Goal: Navigation & Orientation: Go to known website

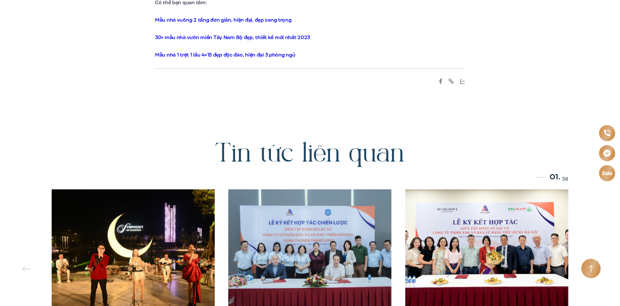
scroll to position [4018, 0]
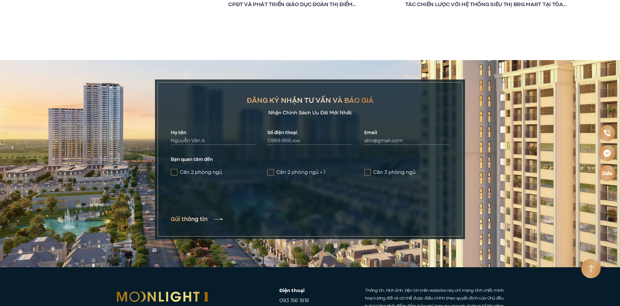
scroll to position [4218, 0]
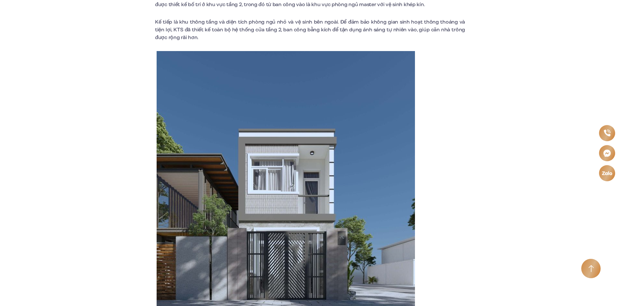
scroll to position [527, 0]
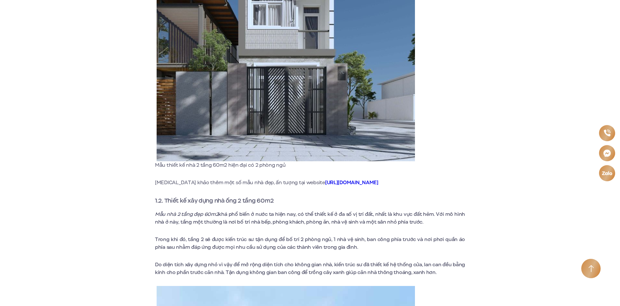
click at [329, 183] on link "https://anlacmoonlight.vn/" at bounding box center [351, 182] width 53 height 7
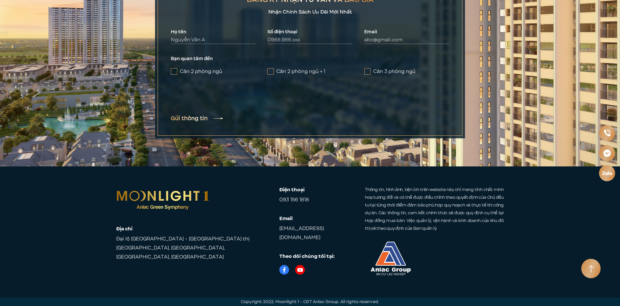
scroll to position [4218, 0]
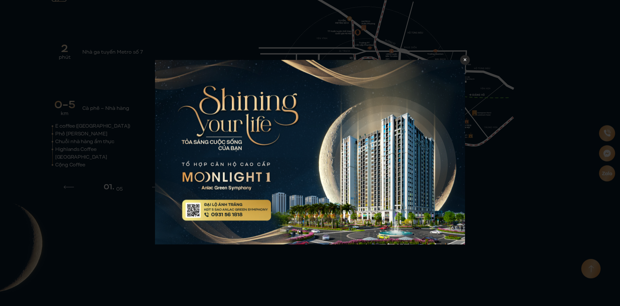
scroll to position [1087, 0]
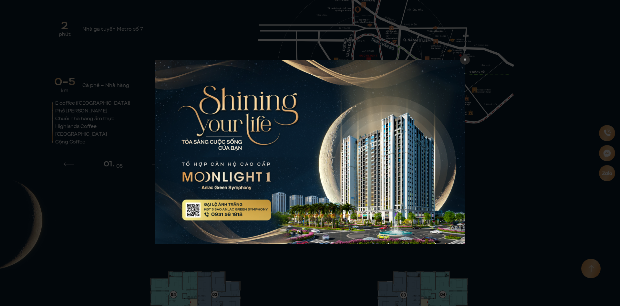
click at [461, 59] on div at bounding box center [465, 60] width 10 height 10
